Goal: Transaction & Acquisition: Subscribe to service/newsletter

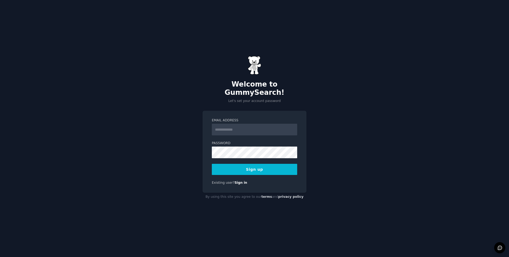
click at [233, 124] on input "Email Address" at bounding box center [254, 130] width 85 height 12
type input "**********"
click at [255, 170] on button "Sign up" at bounding box center [254, 169] width 85 height 11
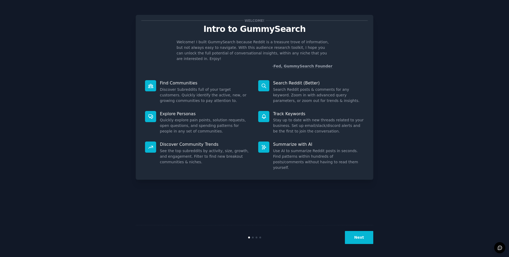
click at [359, 233] on button "Next" at bounding box center [359, 237] width 28 height 13
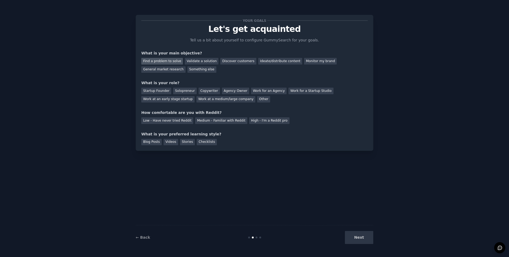
click at [147, 62] on div "Find a problem to solve" at bounding box center [162, 61] width 42 height 7
click at [222, 61] on div "Discover customers" at bounding box center [238, 61] width 36 height 7
click at [183, 90] on div "Solopreneur" at bounding box center [184, 90] width 23 height 7
click at [223, 119] on div "Medium - Familiar with Reddit" at bounding box center [221, 120] width 52 height 7
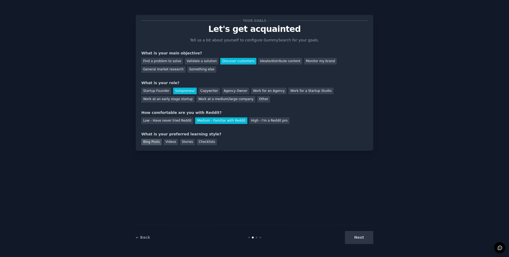
click at [156, 141] on div "Blog Posts" at bounding box center [151, 142] width 20 height 7
click at [357, 236] on button "Next" at bounding box center [359, 237] width 28 height 13
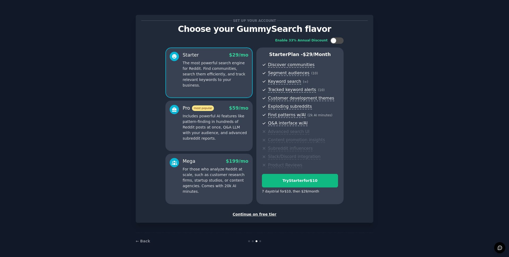
click at [254, 214] on div "Continue on free tier" at bounding box center [254, 214] width 226 height 6
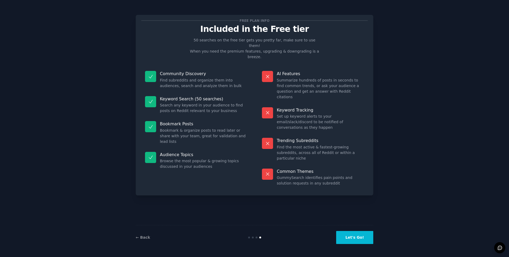
click at [353, 242] on button "Let's Go!" at bounding box center [354, 237] width 37 height 13
